Goal: Information Seeking & Learning: Learn about a topic

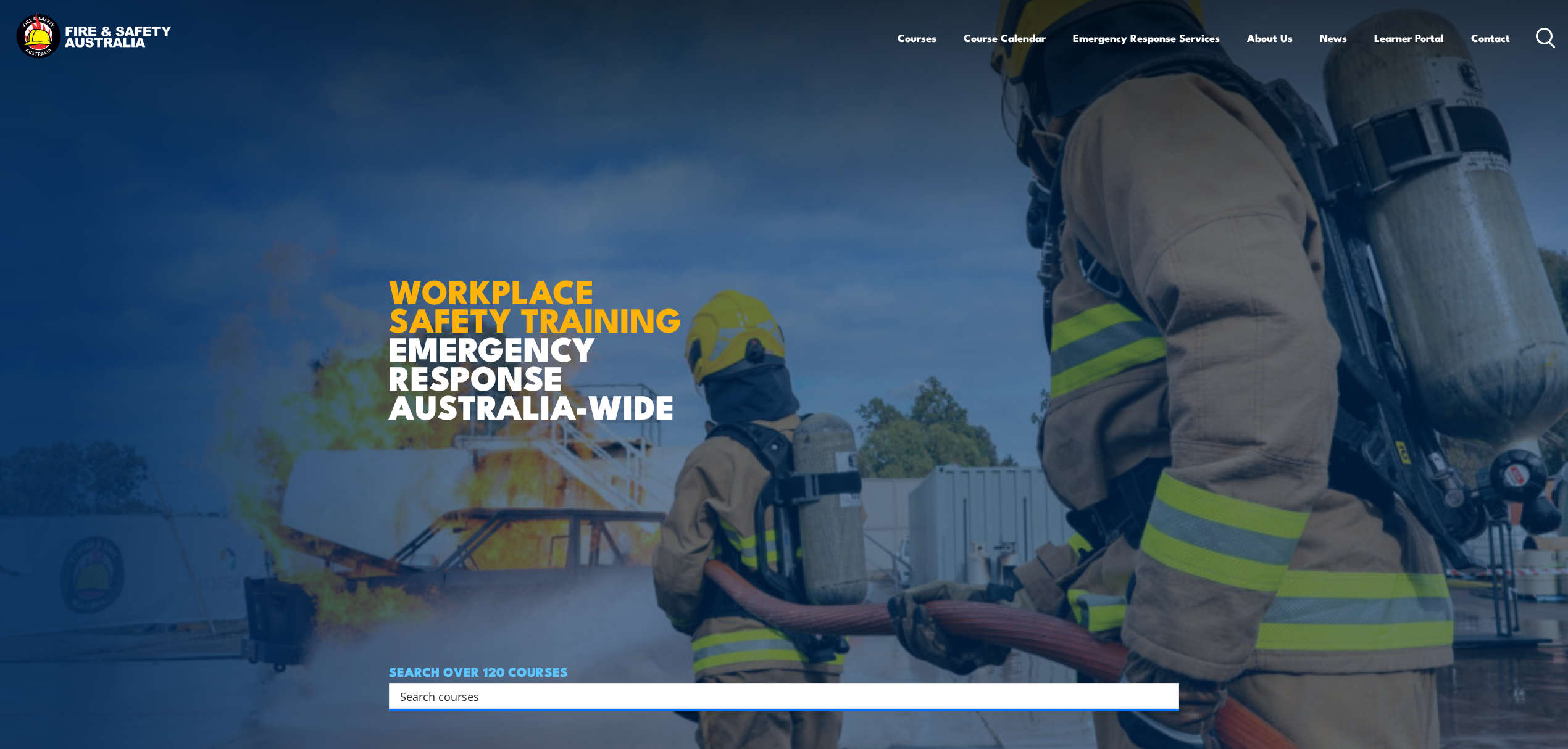
click at [476, 692] on input "Search input" at bounding box center [775, 696] width 752 height 18
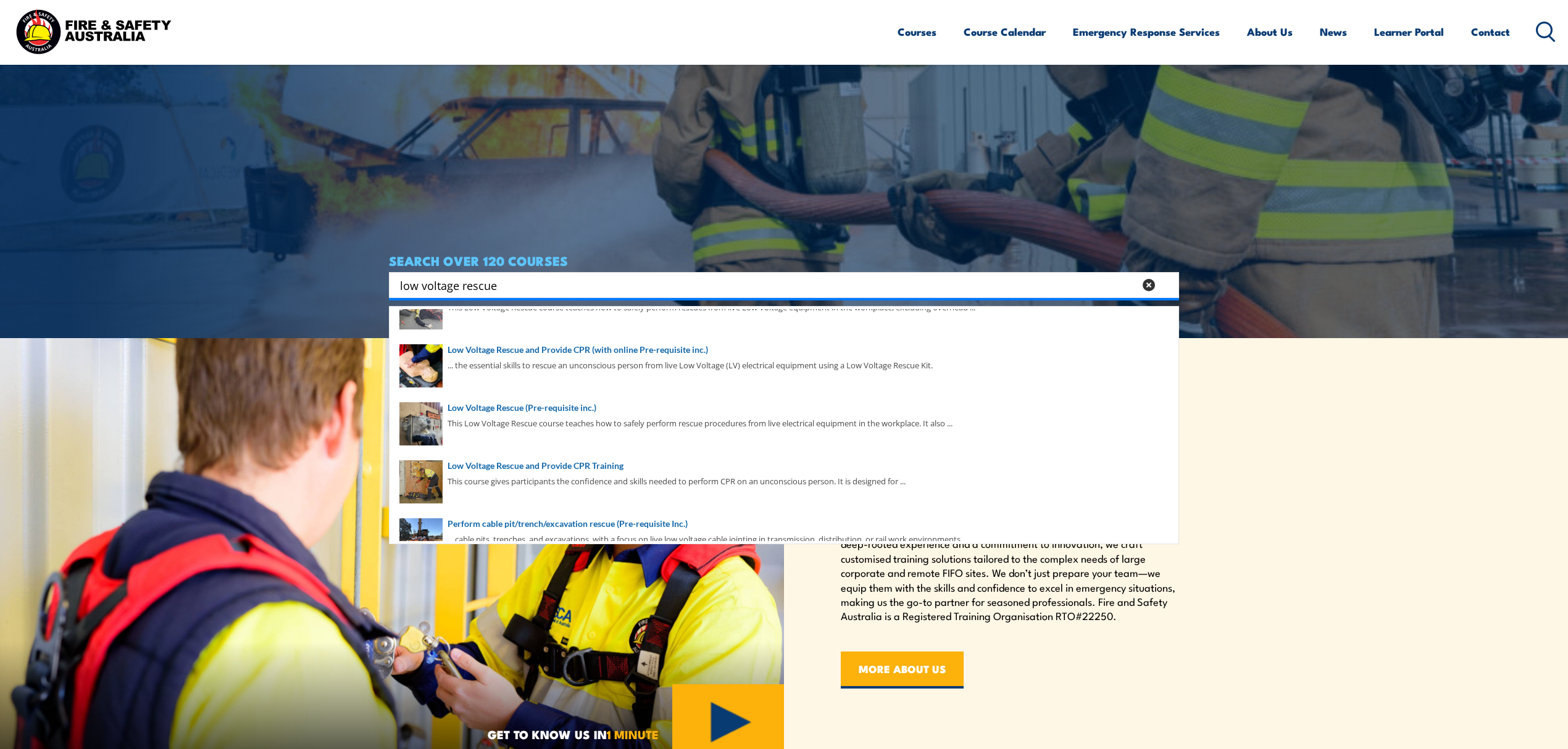
scroll to position [92, 0]
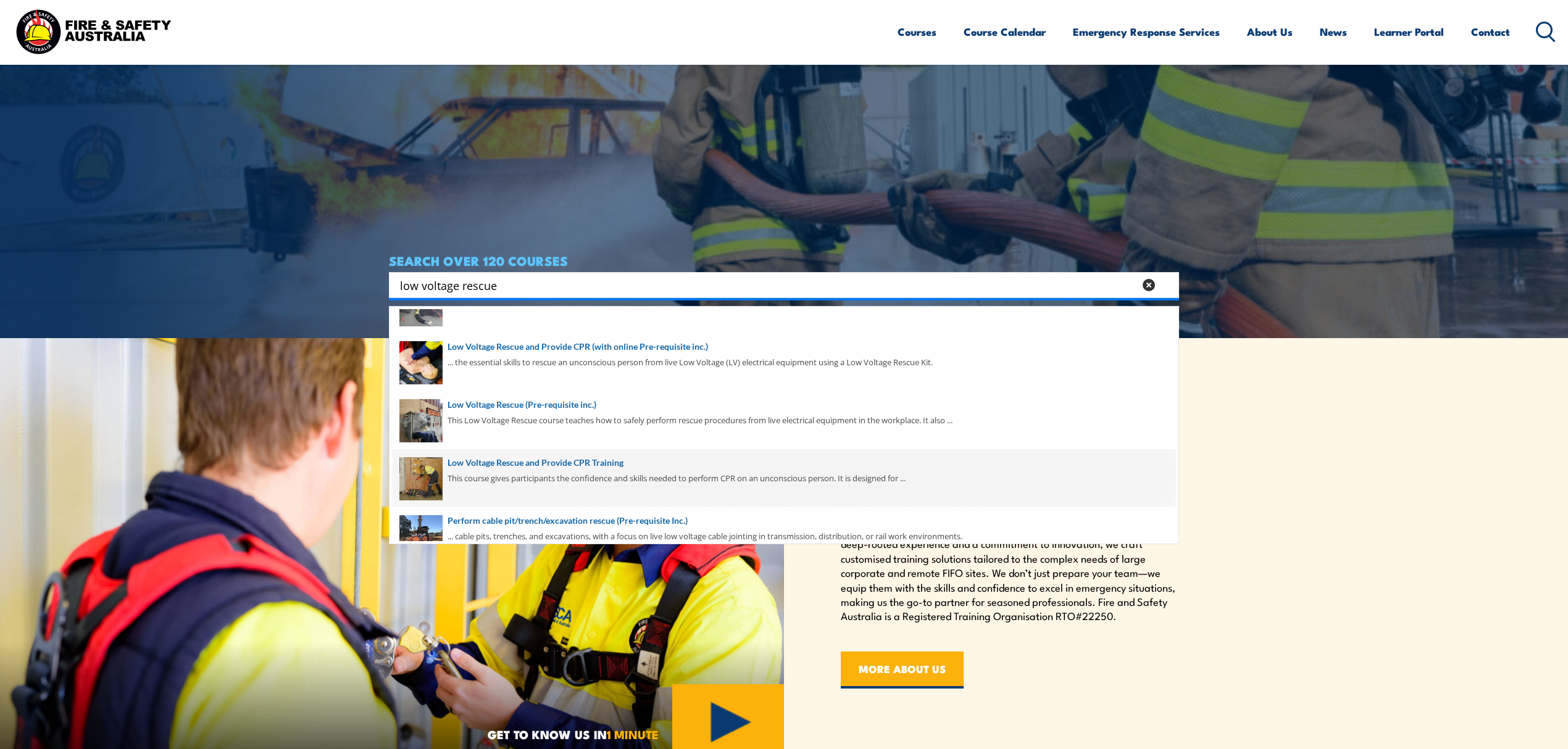
type input "low voltage rescue"
click at [527, 472] on span at bounding box center [784, 478] width 783 height 58
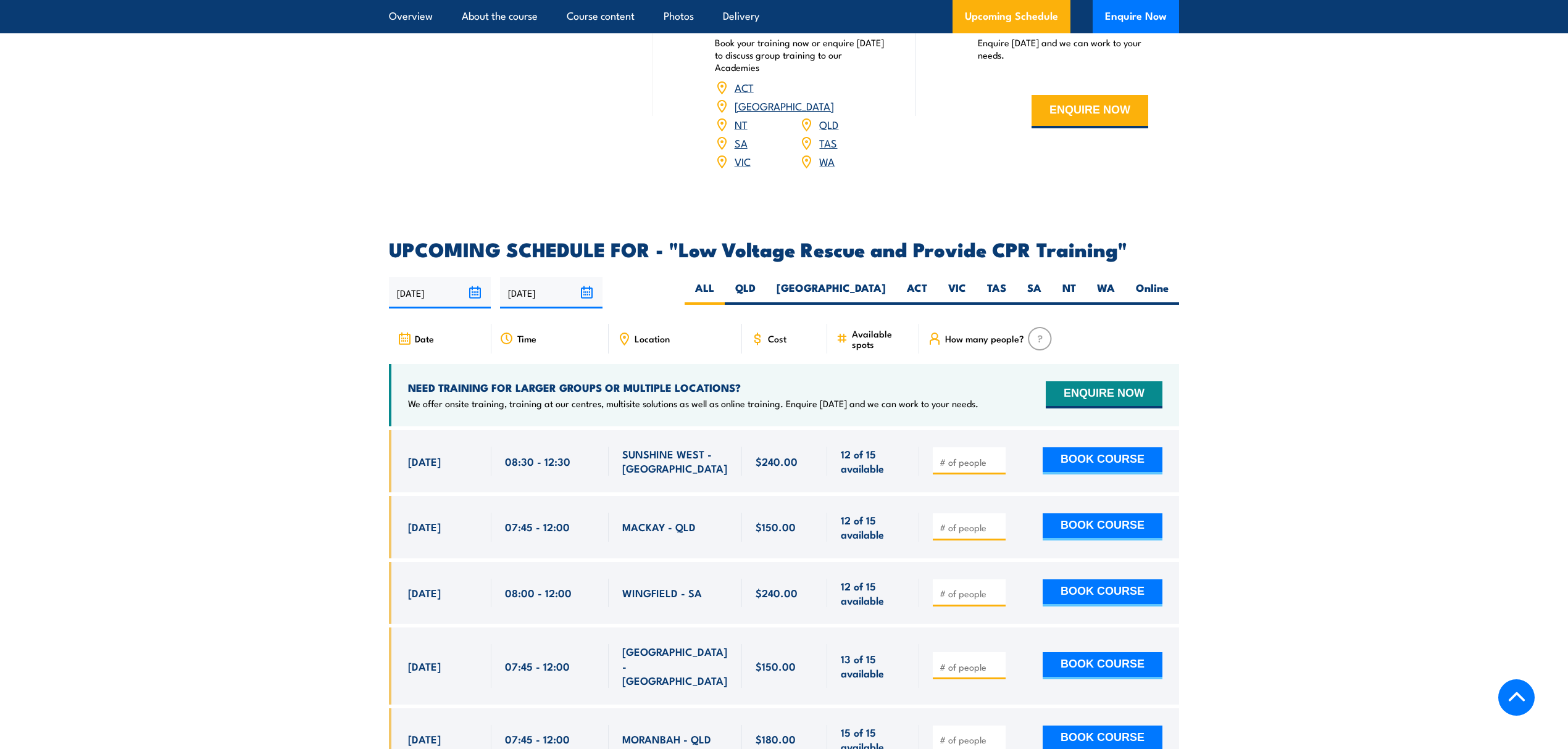
scroll to position [2056, 0]
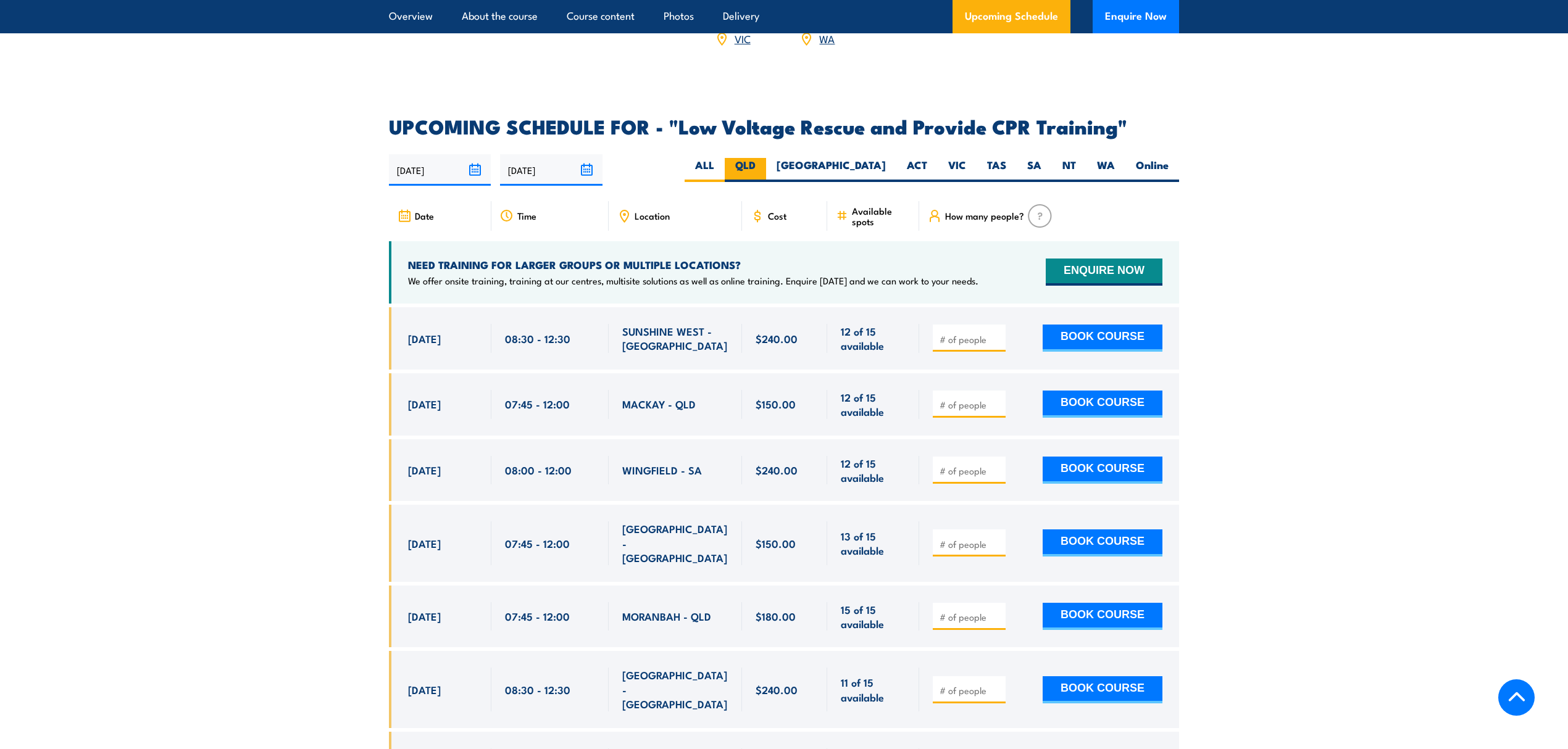
click at [766, 158] on label "QLD" at bounding box center [745, 170] width 42 height 24
click at [764, 158] on input "QLD" at bounding box center [759, 161] width 8 height 8
radio input "true"
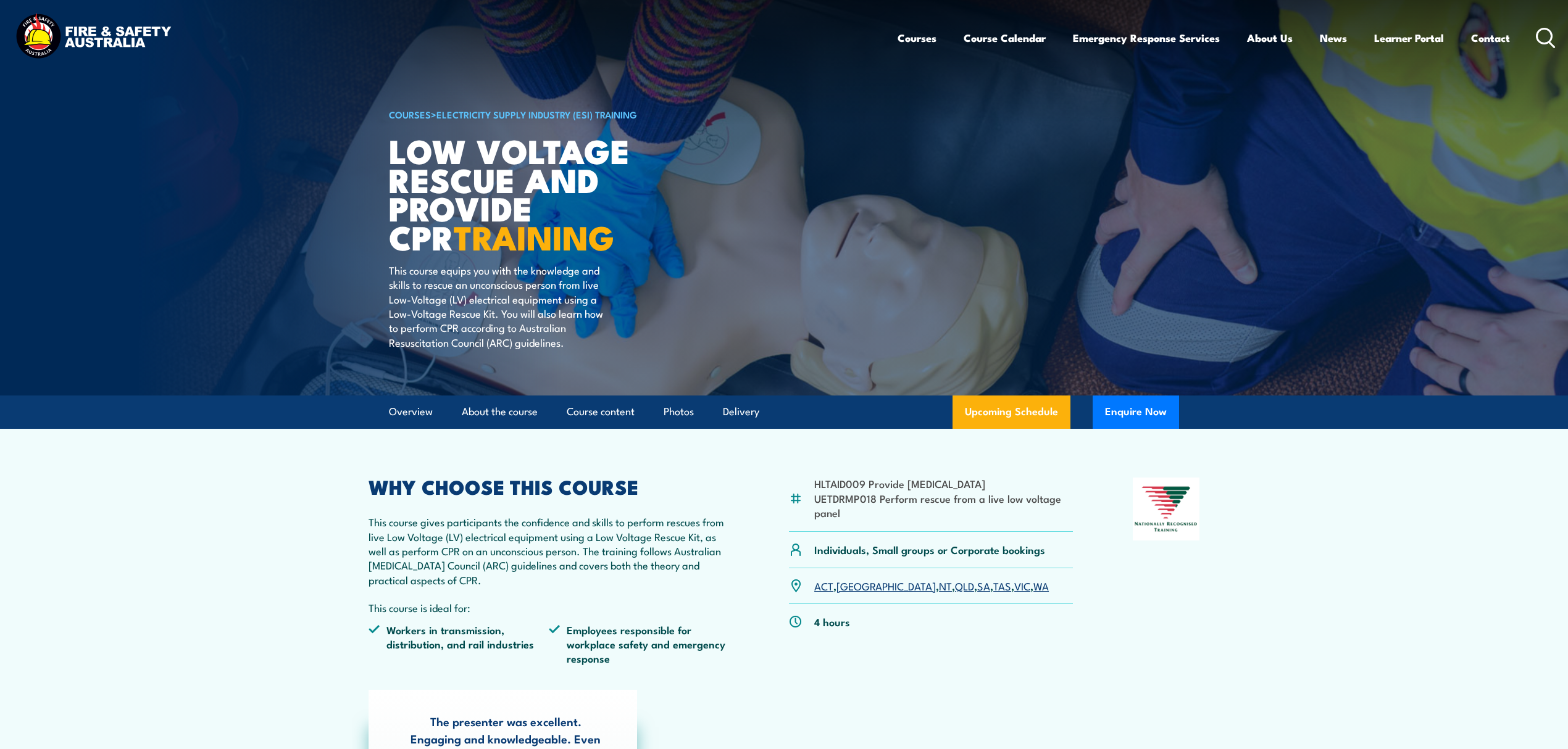
click at [1537, 35] on circle at bounding box center [1544, 36] width 15 height 15
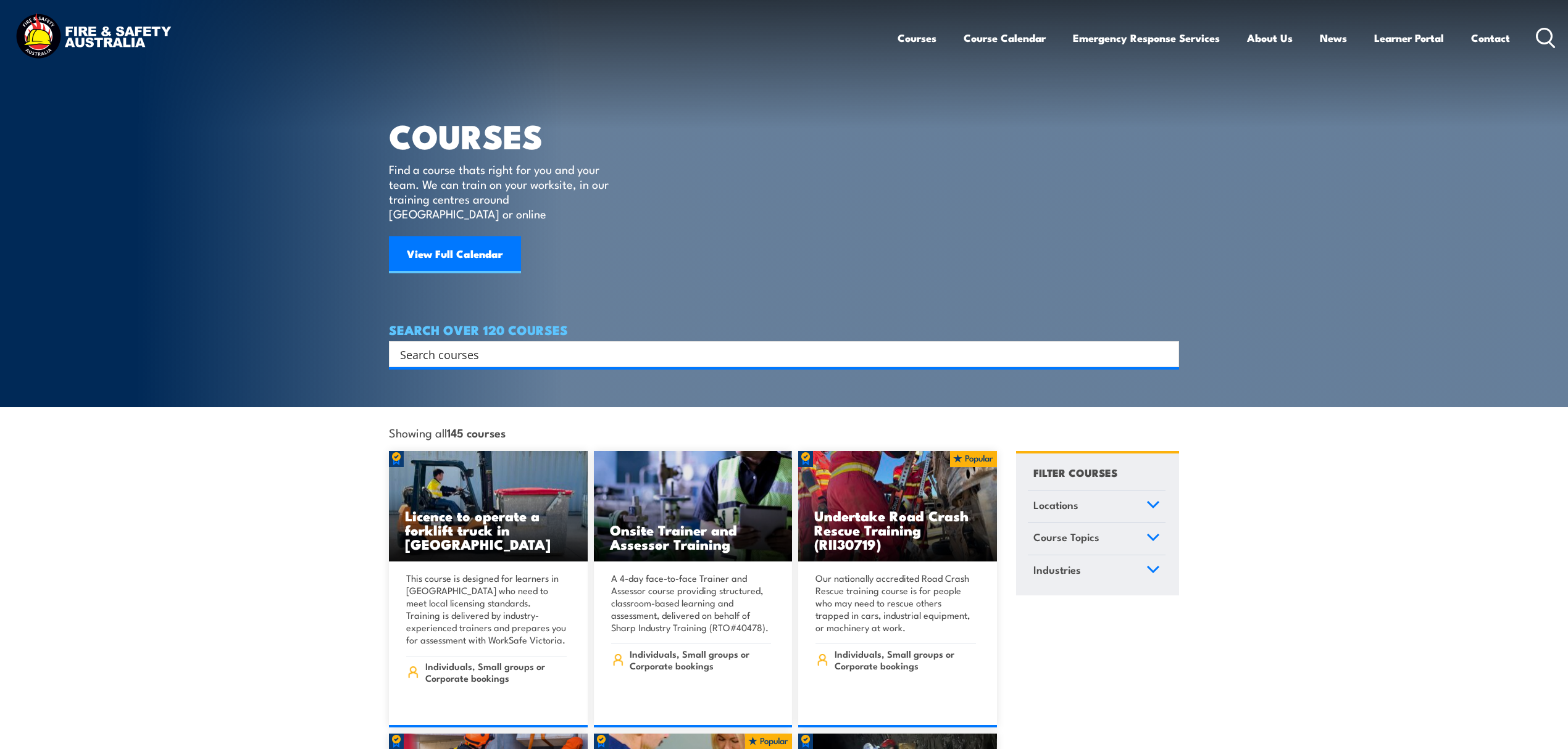
click at [475, 345] on input "Search input" at bounding box center [775, 354] width 752 height 18
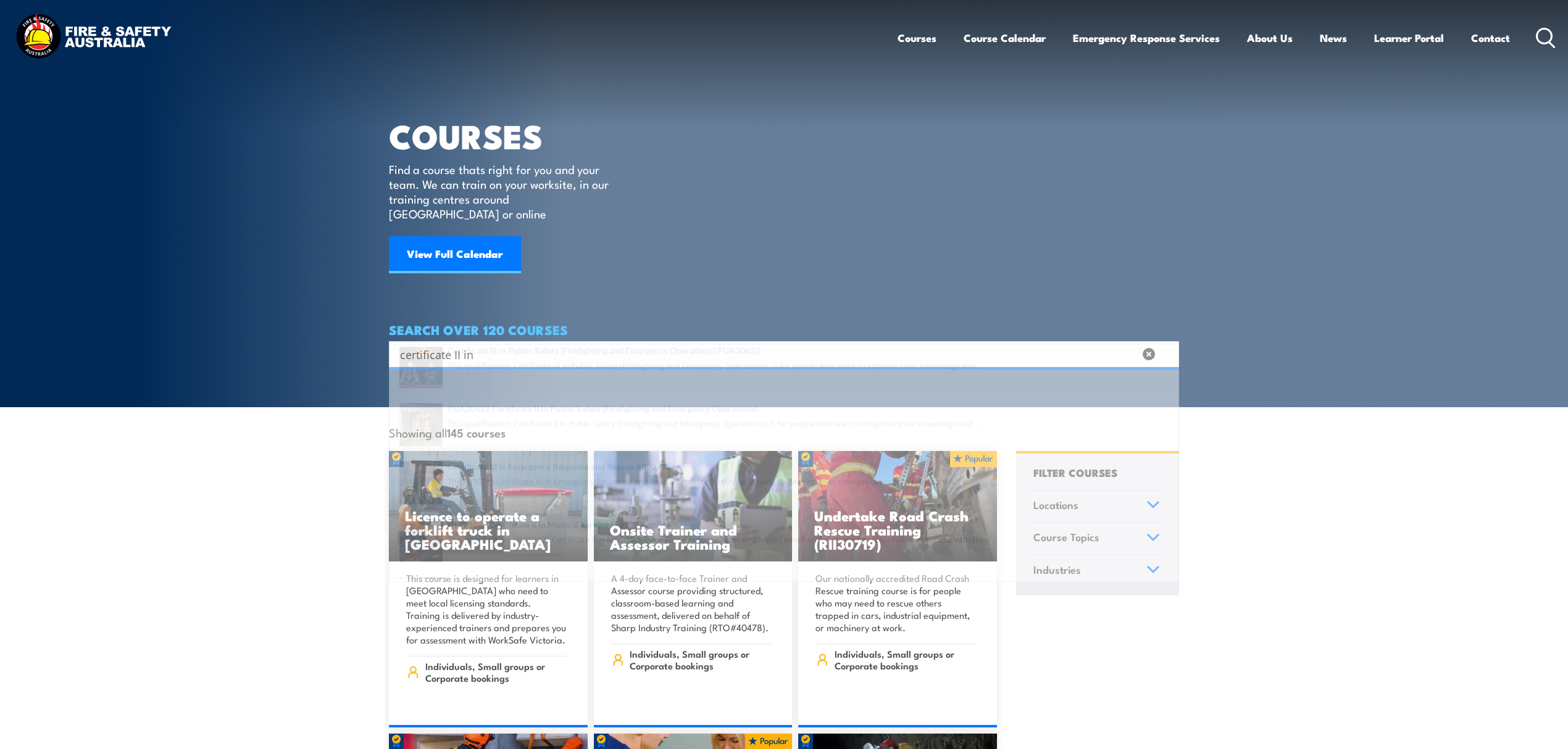
type input "certificate II in"
click at [702, 384] on span at bounding box center [784, 392] width 783 height 58
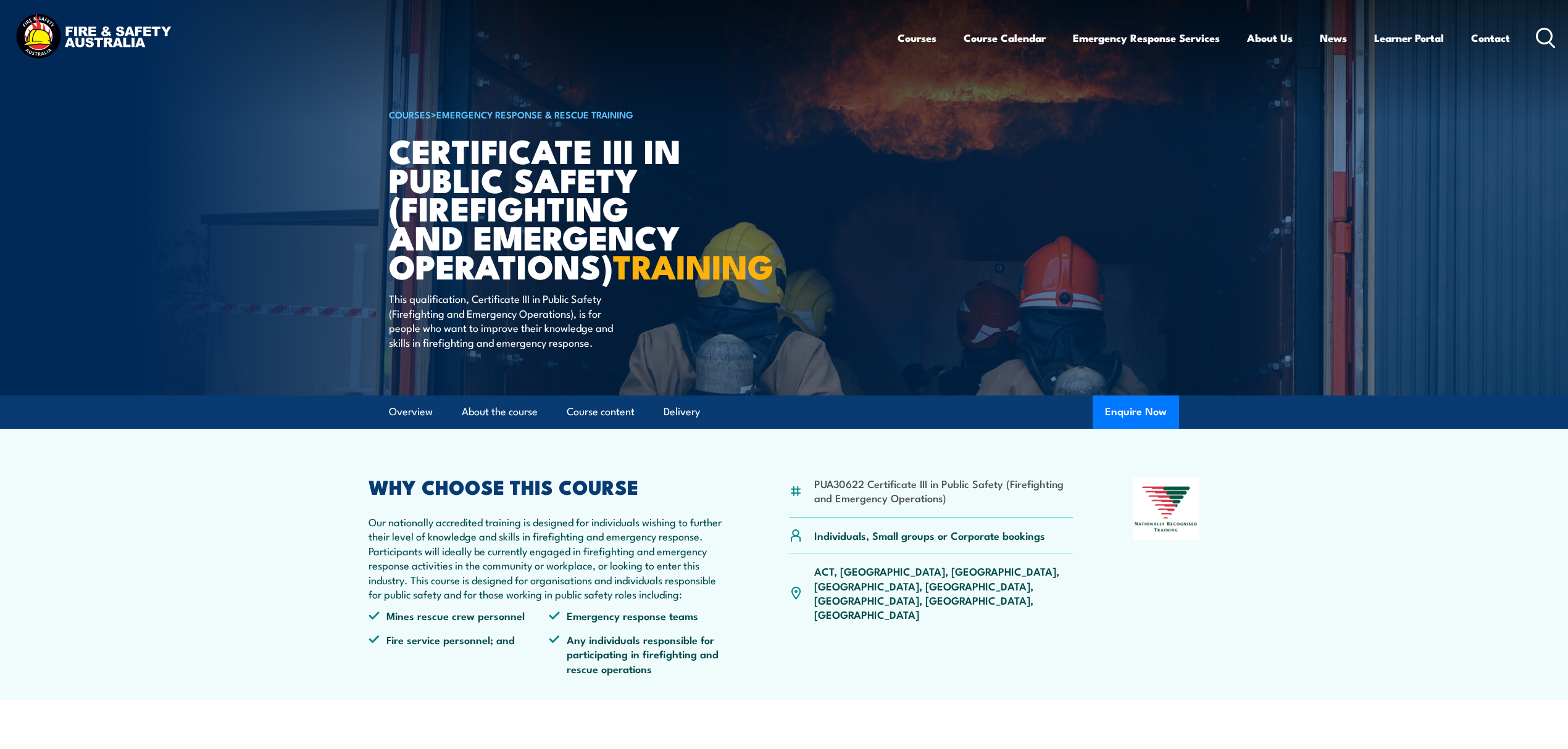
click at [1544, 36] on icon at bounding box center [1546, 38] width 20 height 20
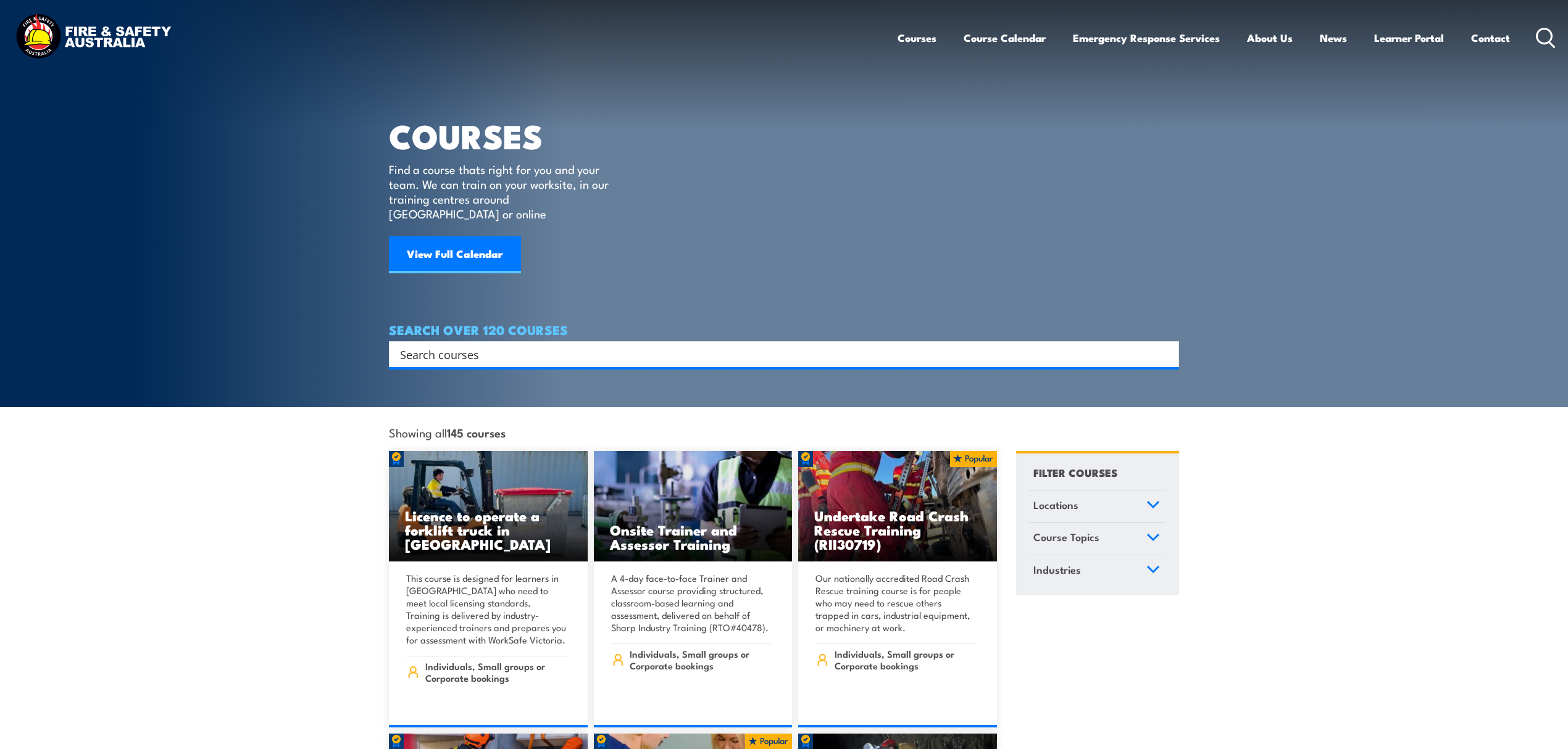
click at [595, 345] on input "Search input" at bounding box center [775, 354] width 752 height 18
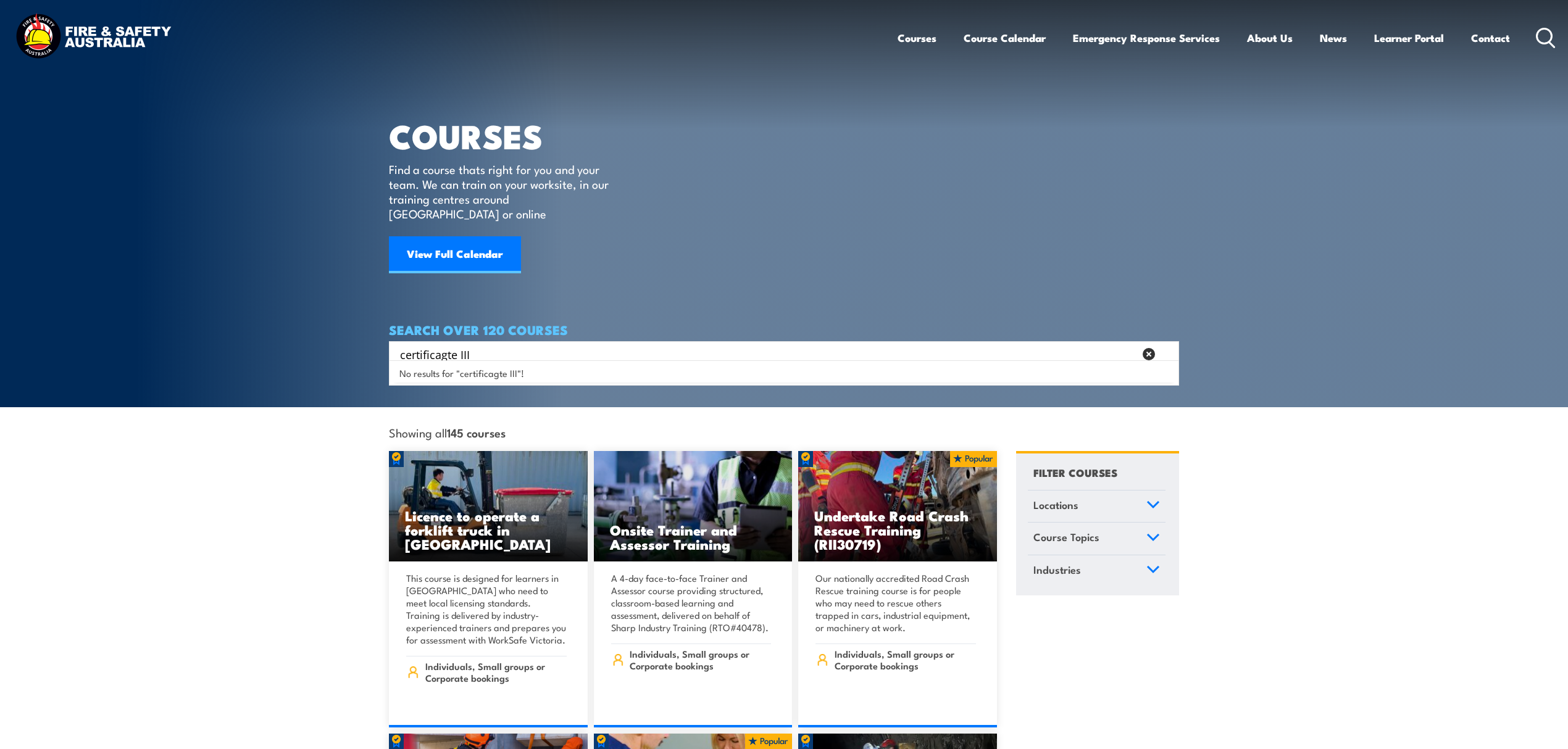
click at [448, 345] on input "certificagte III" at bounding box center [767, 354] width 734 height 18
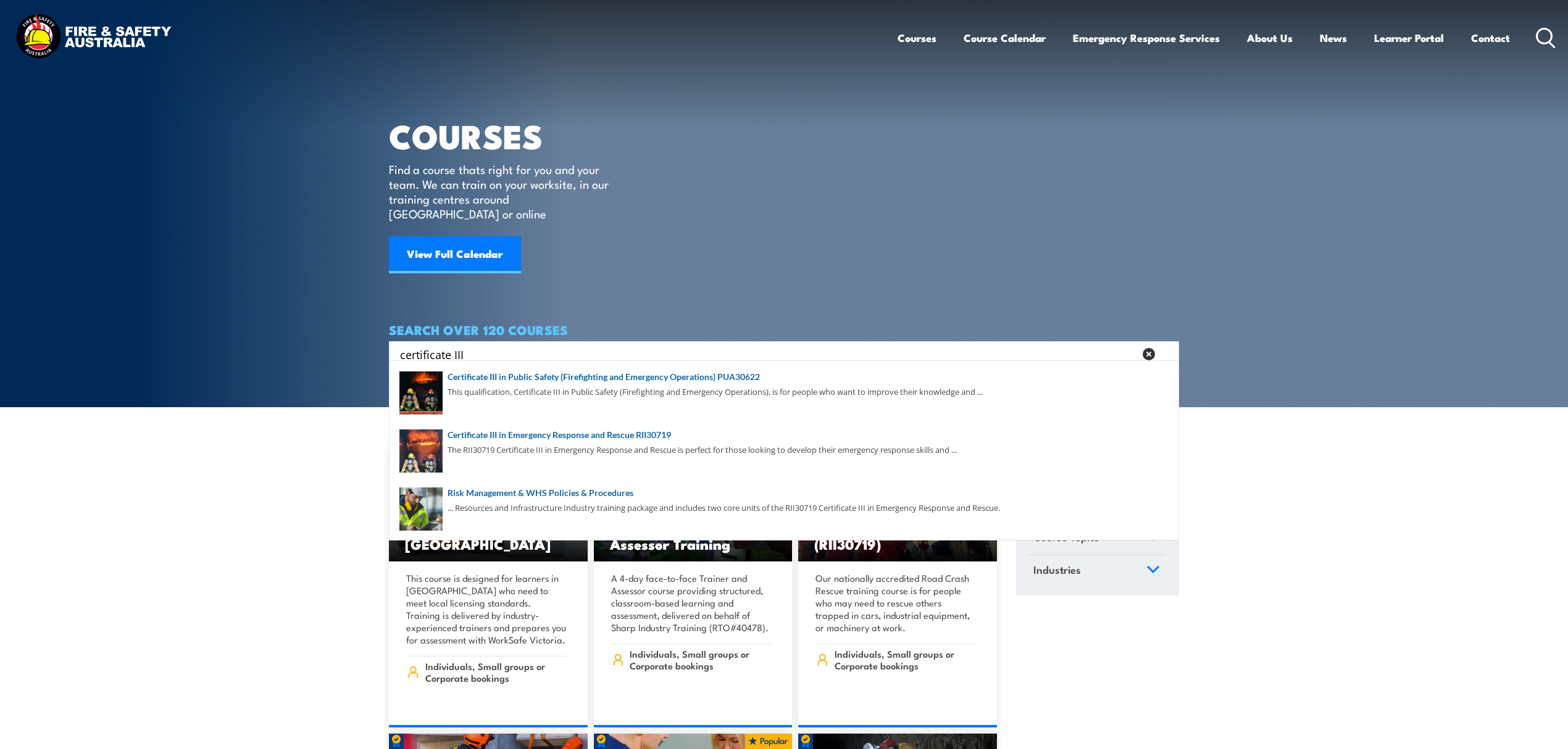
click at [665, 345] on input "certificate III" at bounding box center [767, 354] width 734 height 18
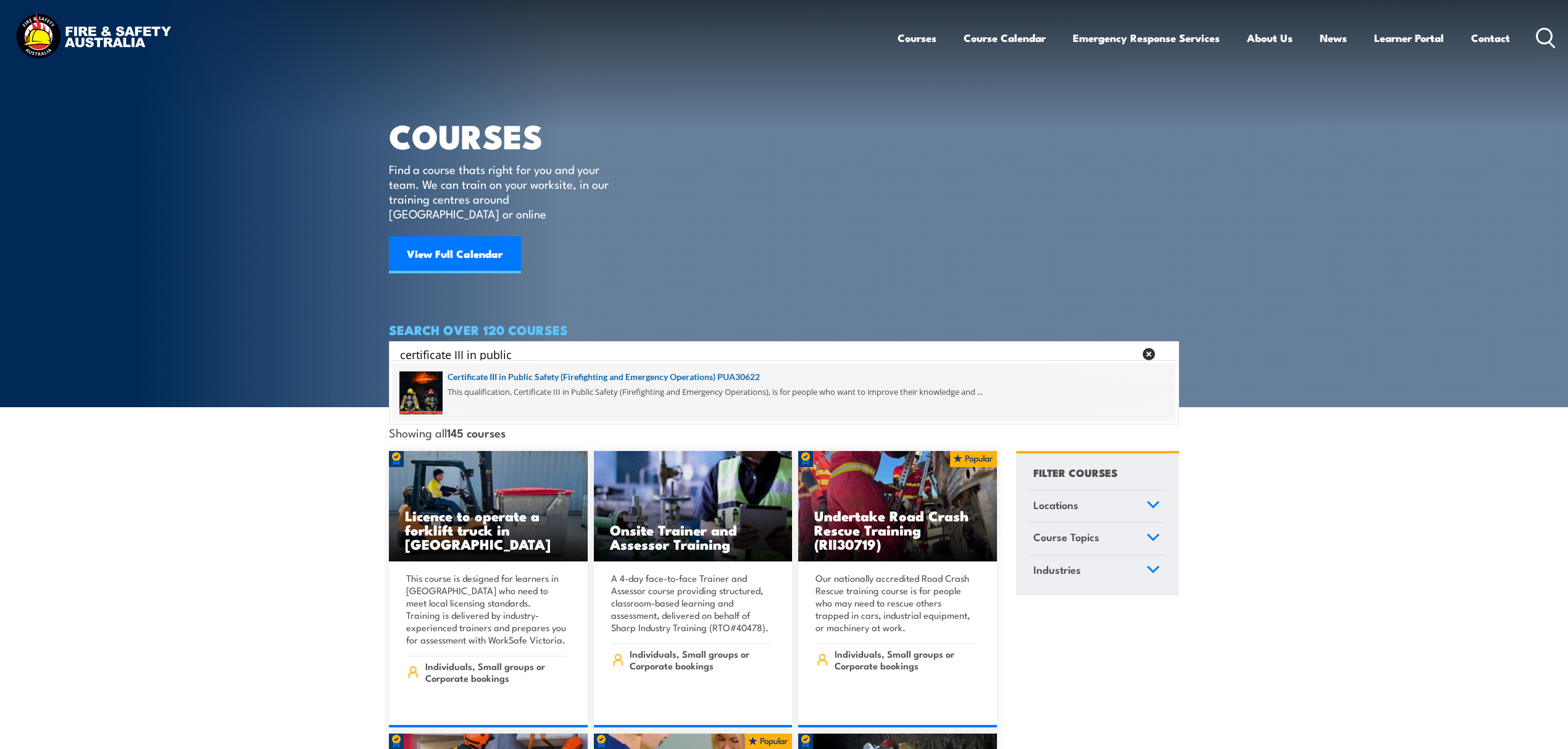
type input "certificate III in public"
click at [731, 383] on span at bounding box center [784, 392] width 783 height 58
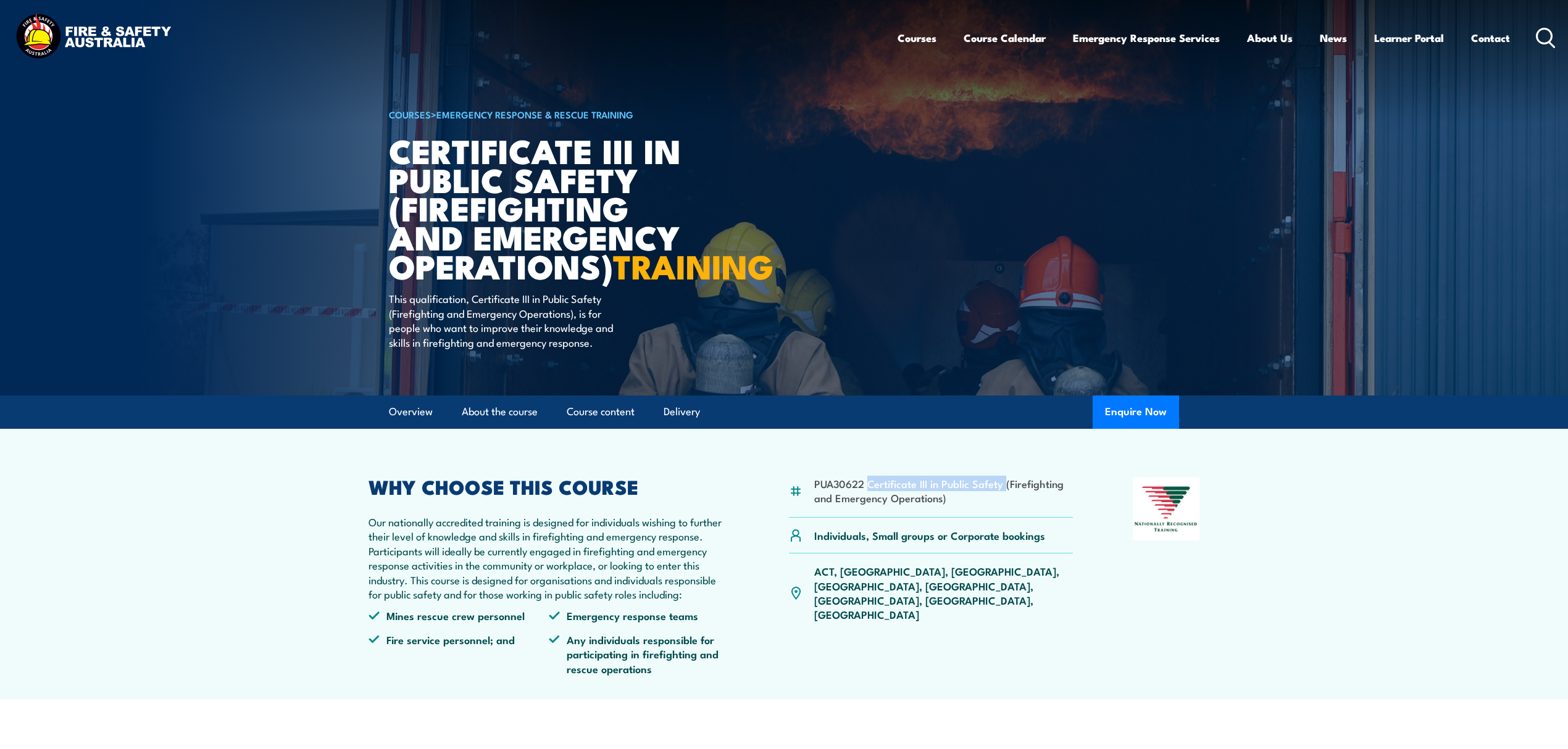
drag, startPoint x: 867, startPoint y: 512, endPoint x: 1003, endPoint y: 514, distance: 136.0
click at [1004, 505] on li "PUA30622 Certificate III in Public Safety (Firefighting and Emergency Operation…" at bounding box center [943, 490] width 259 height 29
copy li "Certificate III in Public Safety"
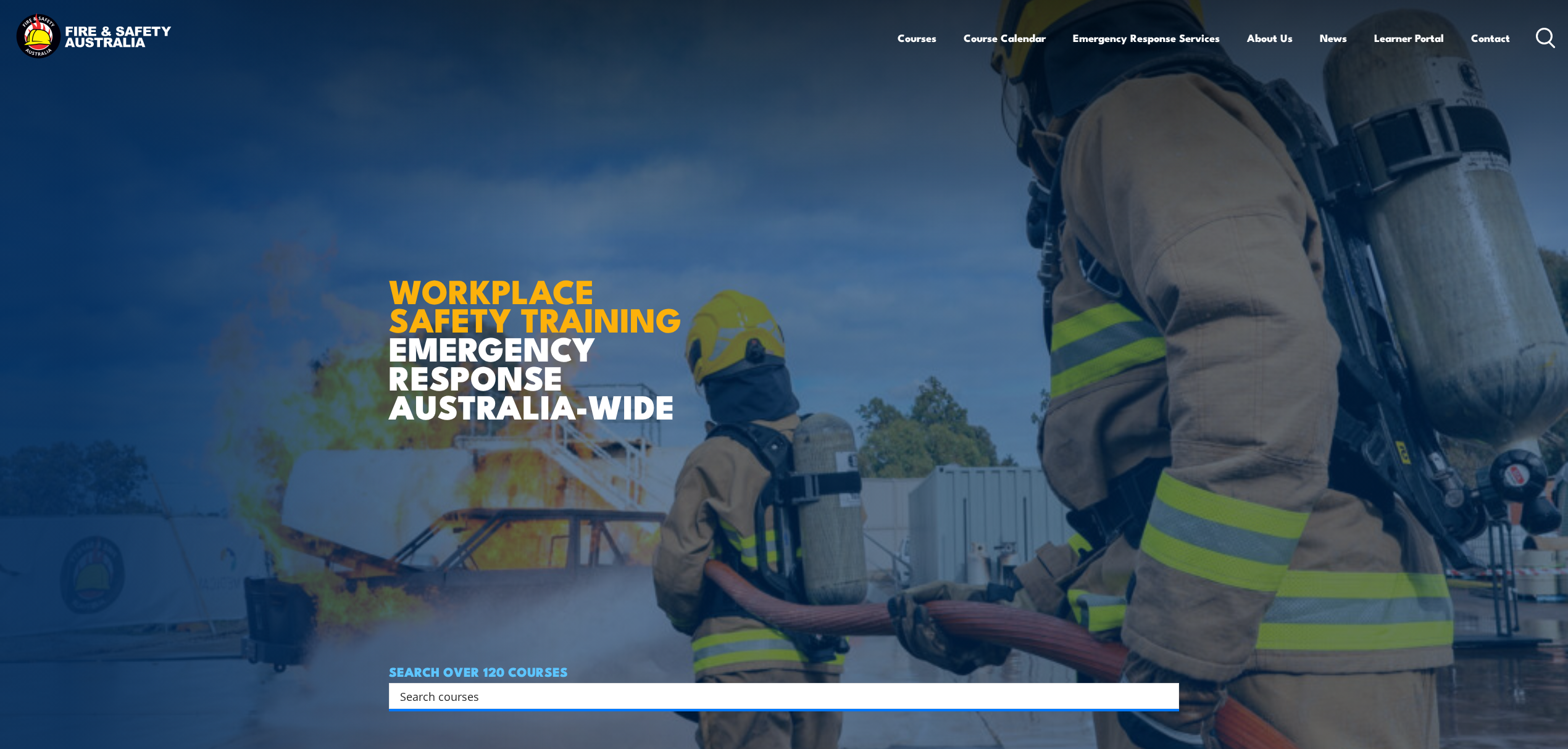
click at [442, 692] on input "Search input" at bounding box center [775, 696] width 752 height 18
paste input "Certificate III in Public Safety"
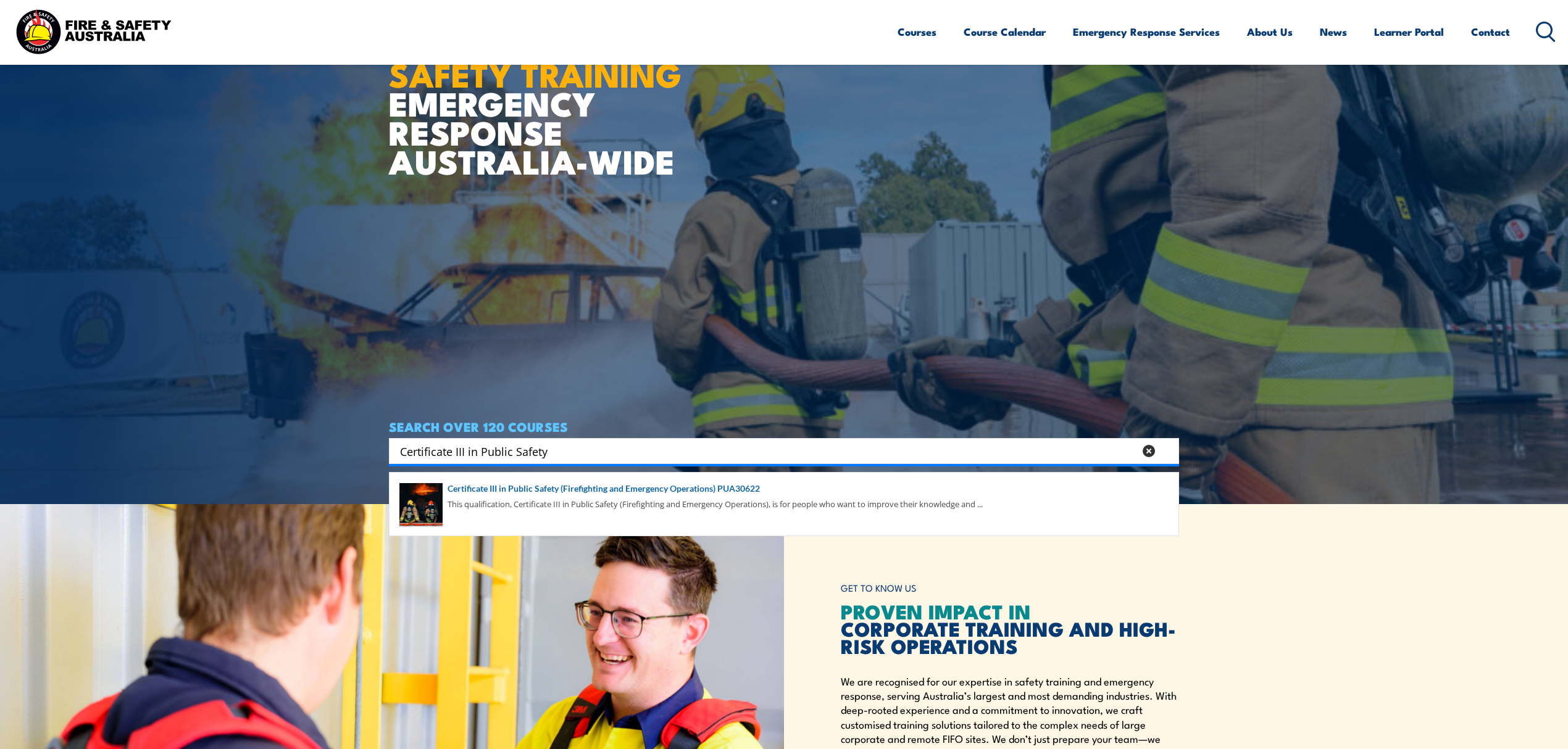
scroll to position [247, 0]
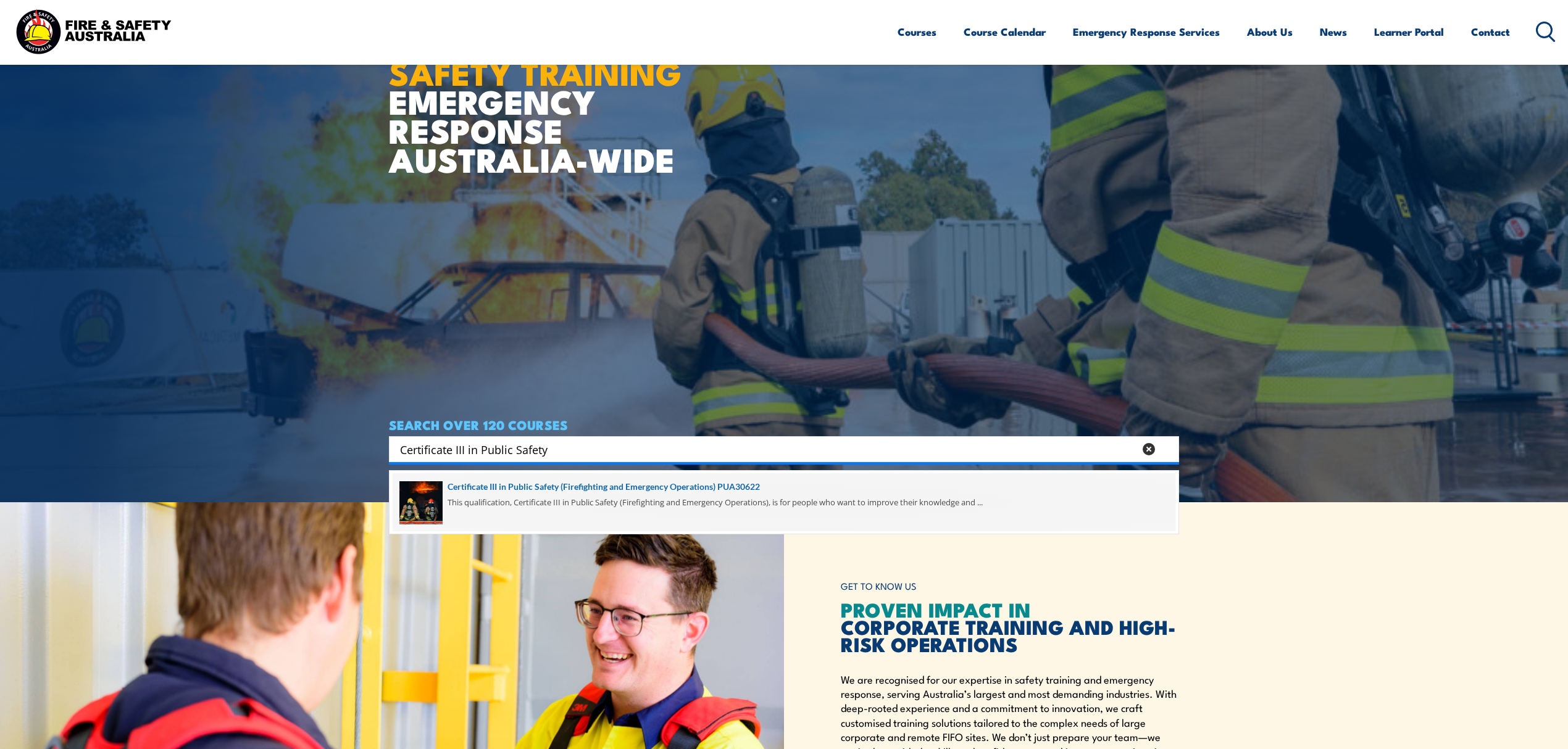
type input "Certificate III in Public Safety"
click at [570, 492] on span at bounding box center [784, 502] width 783 height 58
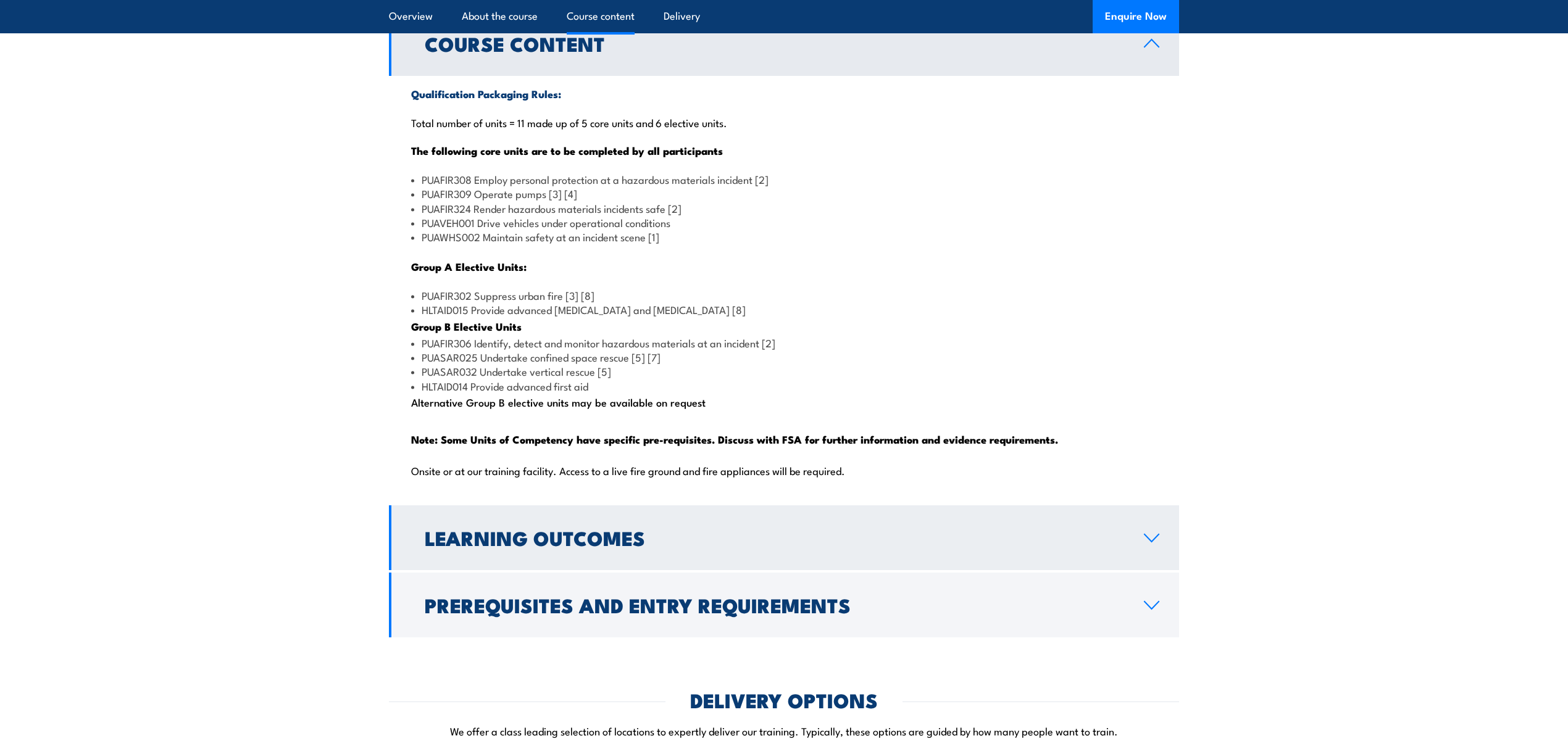
scroll to position [1152, 0]
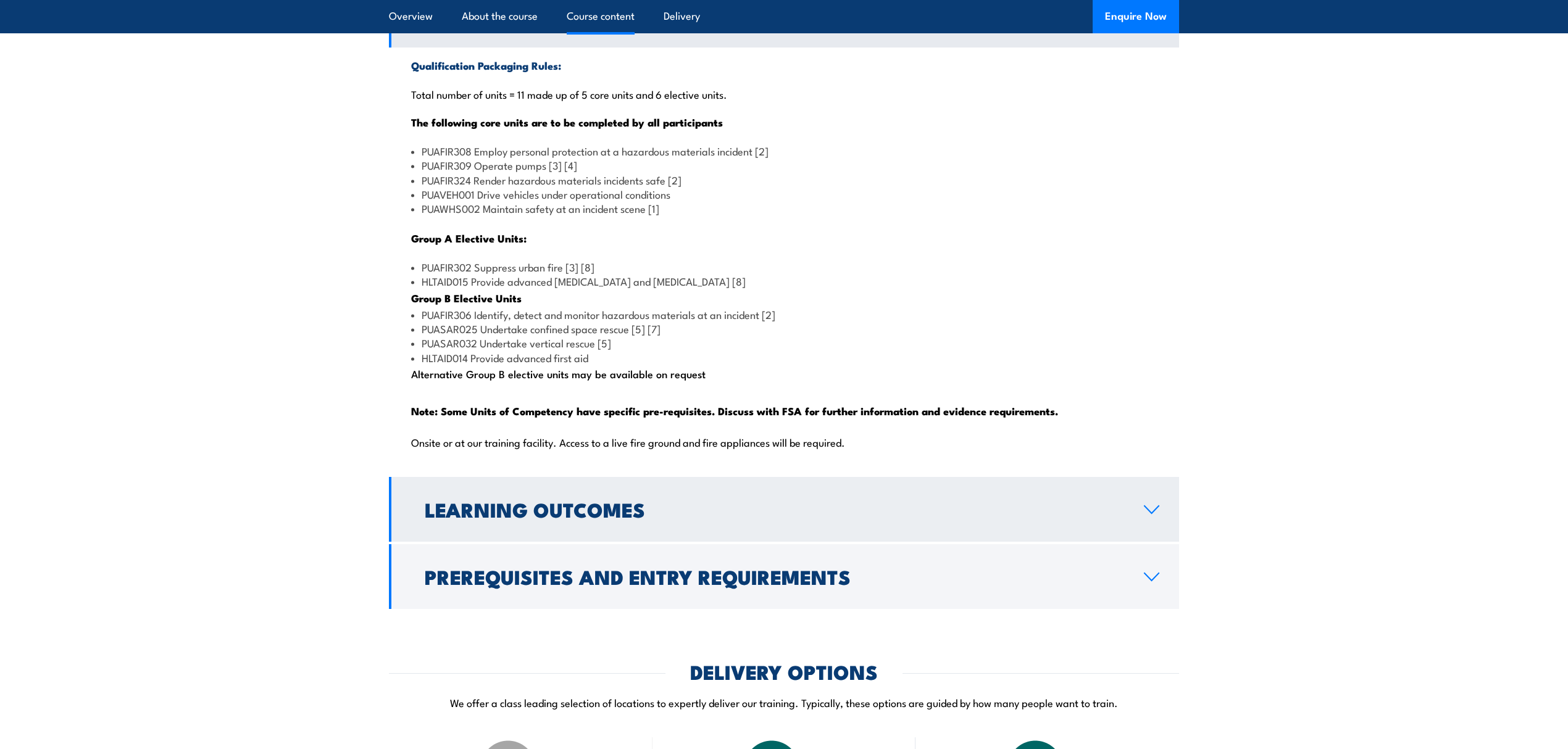
click at [766, 518] on h2 "Learning Outcomes" at bounding box center [775, 509] width 699 height 17
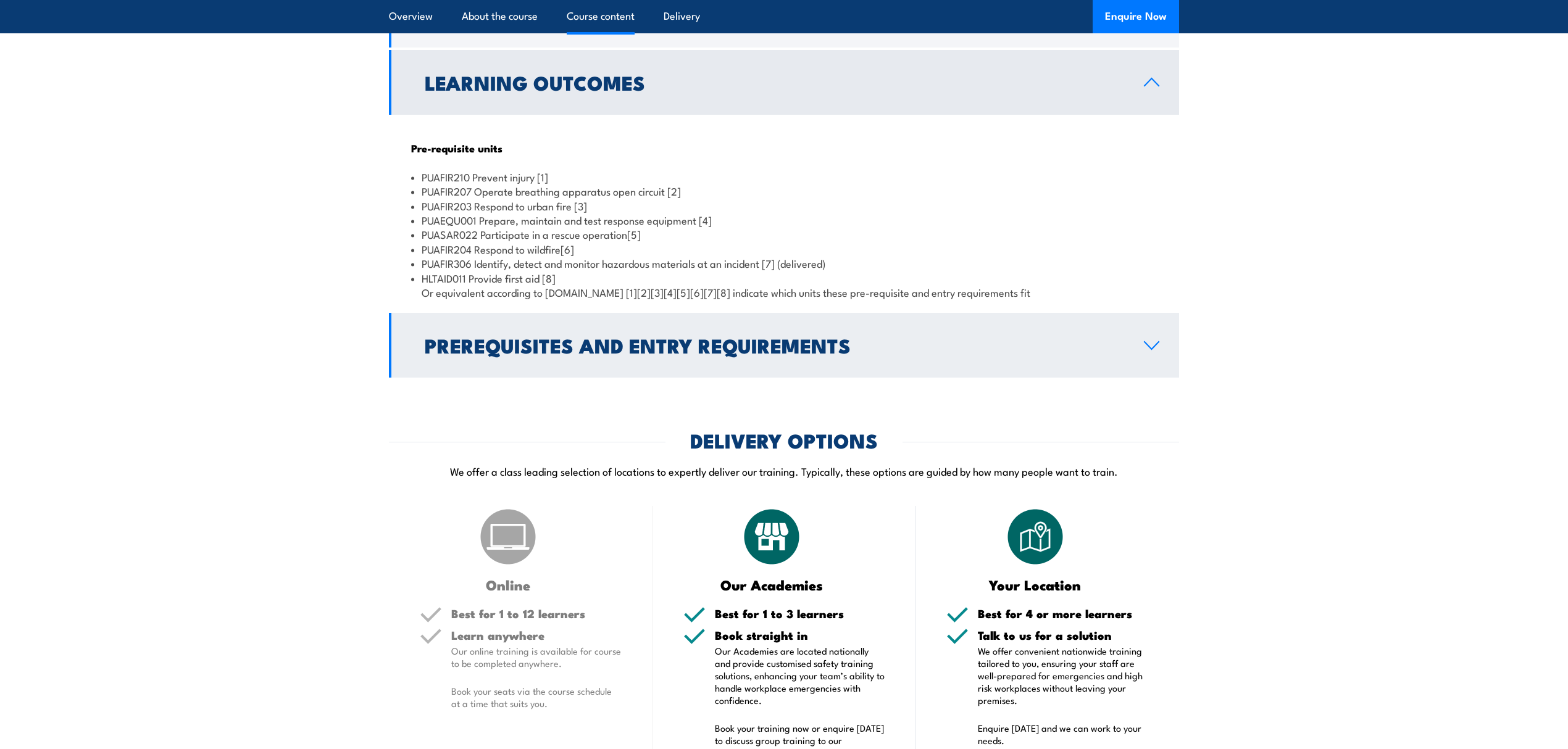
click at [788, 353] on h2 "Prerequisites and Entry Requirements" at bounding box center [775, 345] width 699 height 17
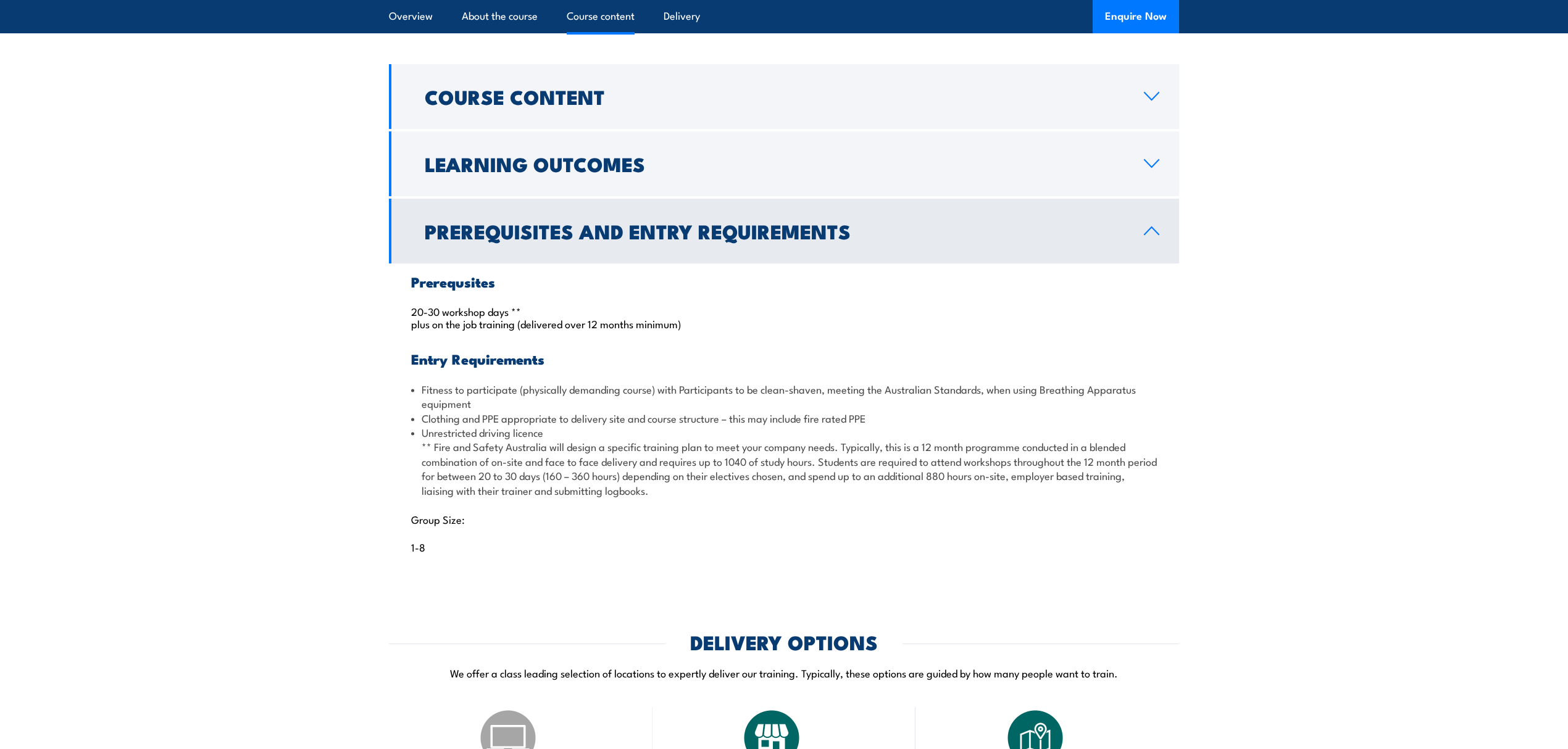
scroll to position [1069, 0]
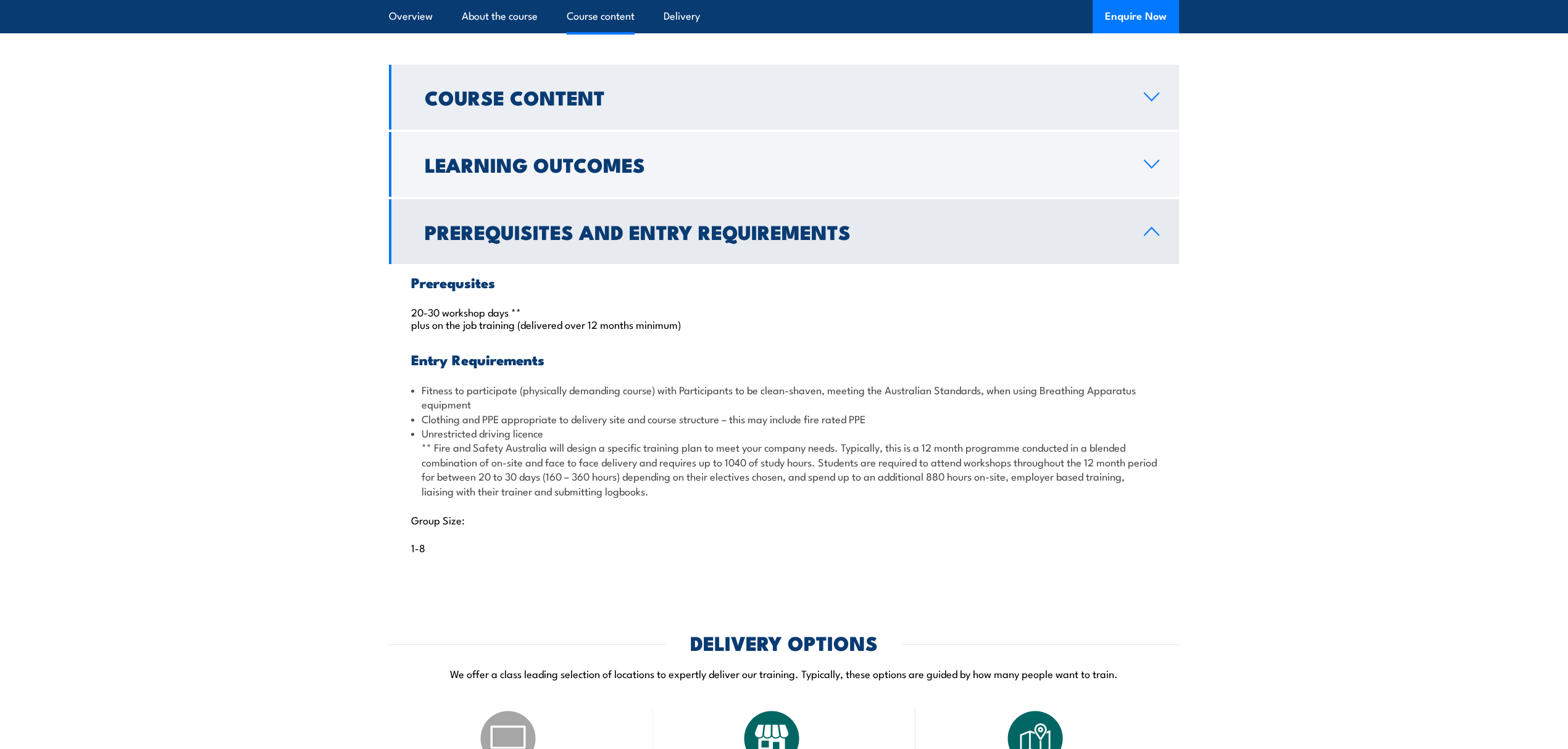
click at [612, 105] on h2 "Course Content" at bounding box center [775, 96] width 699 height 17
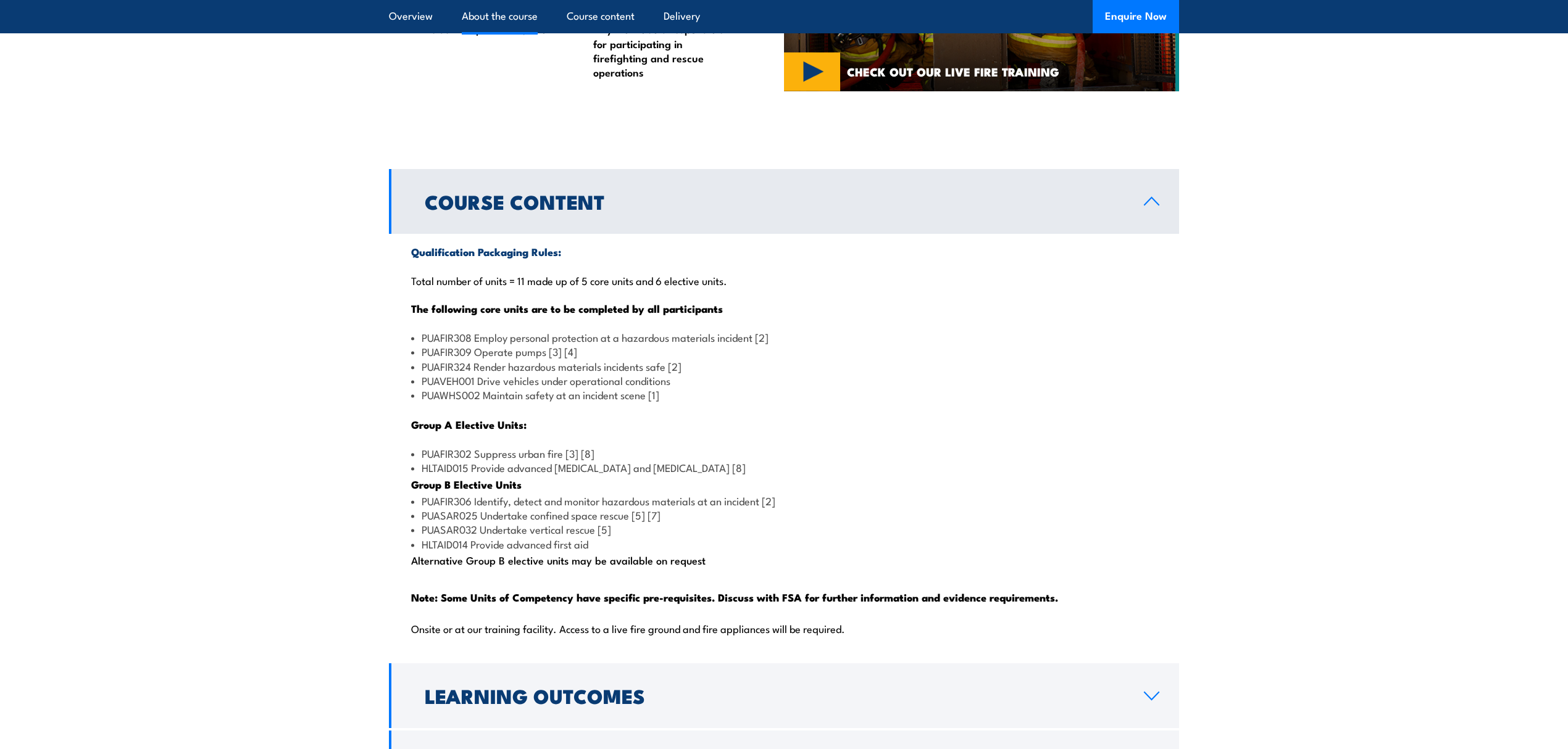
scroll to position [904, 0]
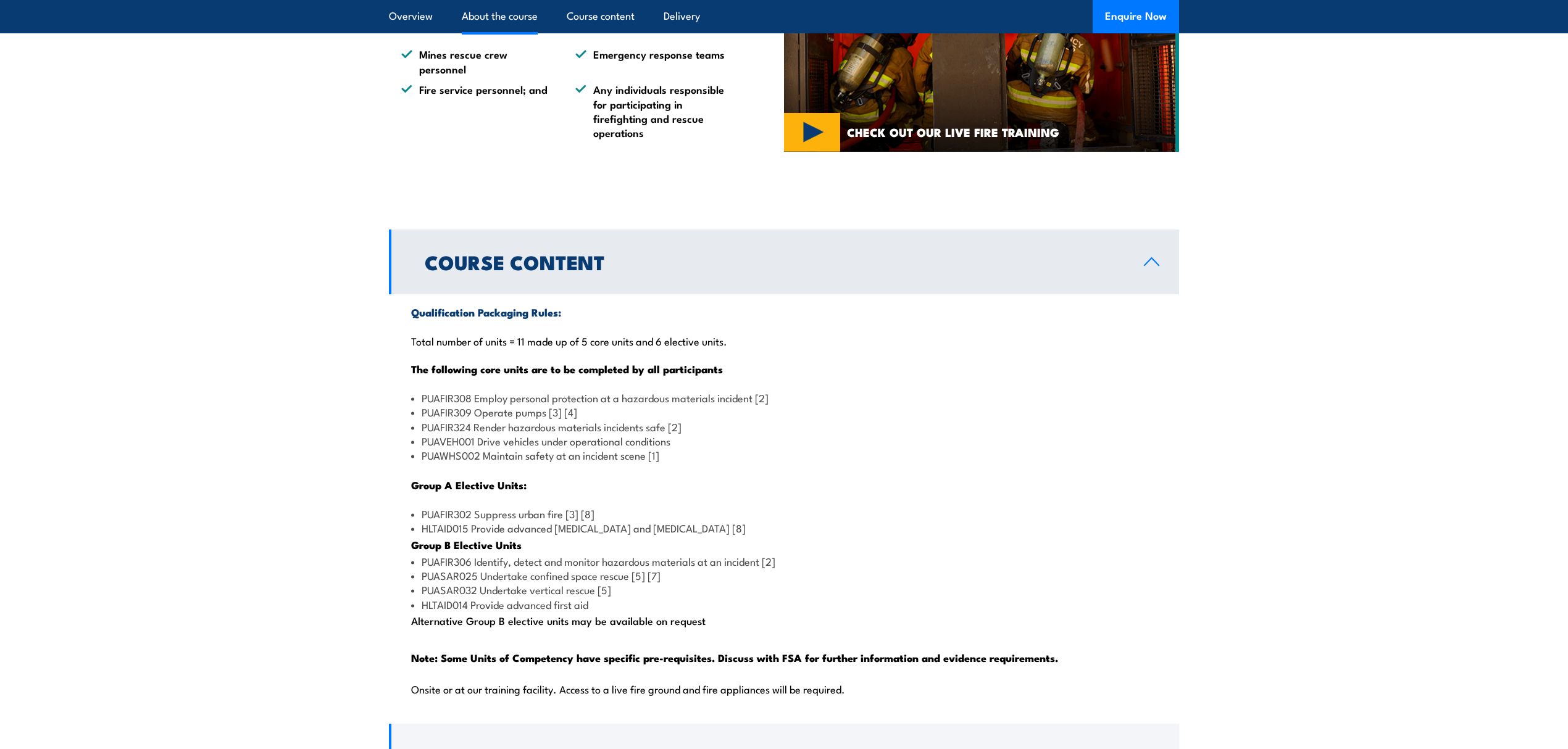
click at [1115, 270] on h2 "Course Content" at bounding box center [775, 262] width 699 height 17
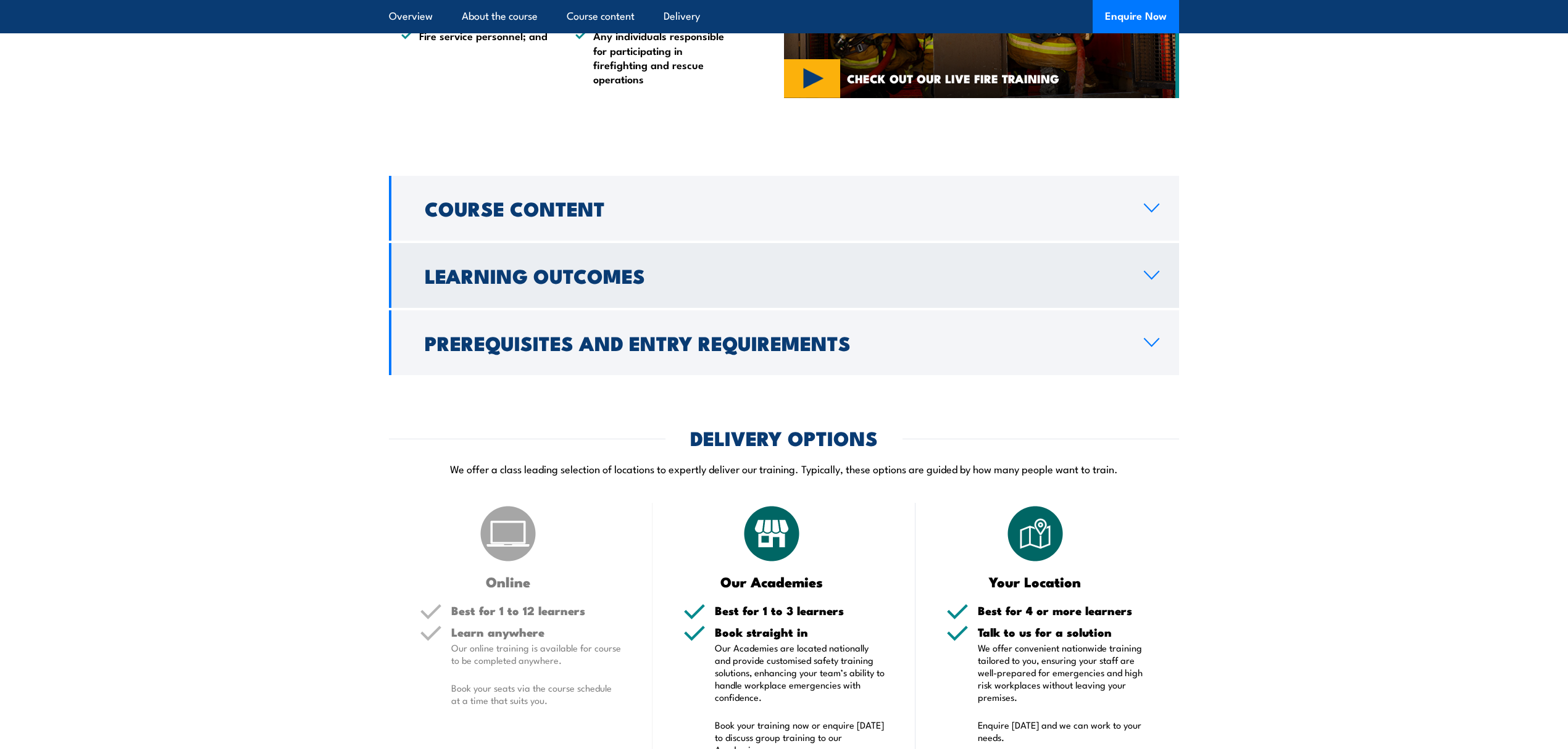
scroll to position [987, 0]
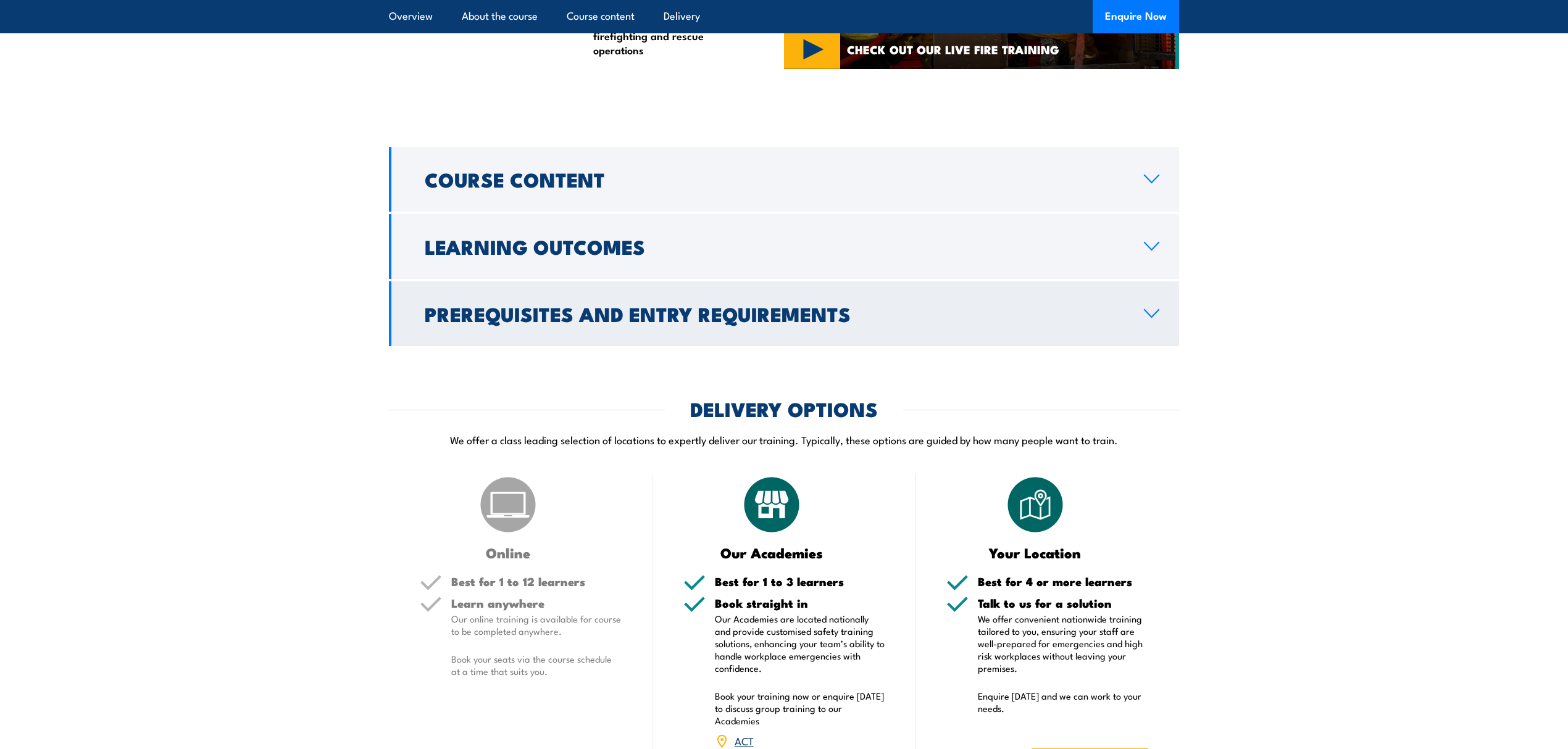
click at [1139, 346] on link "Prerequisites and Entry Requirements" at bounding box center [784, 313] width 790 height 64
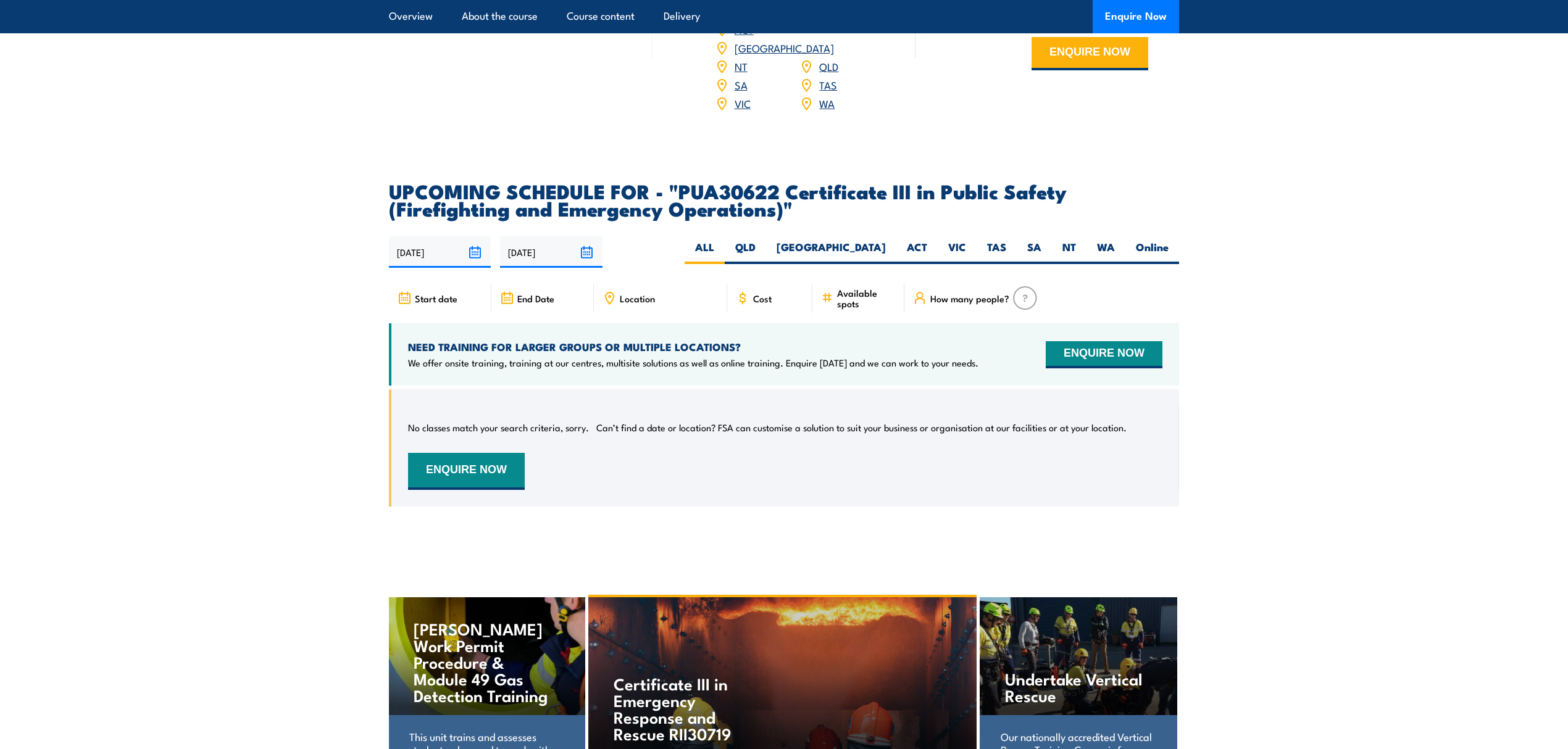
scroll to position [2139, 0]
